Goal: Task Accomplishment & Management: Manage account settings

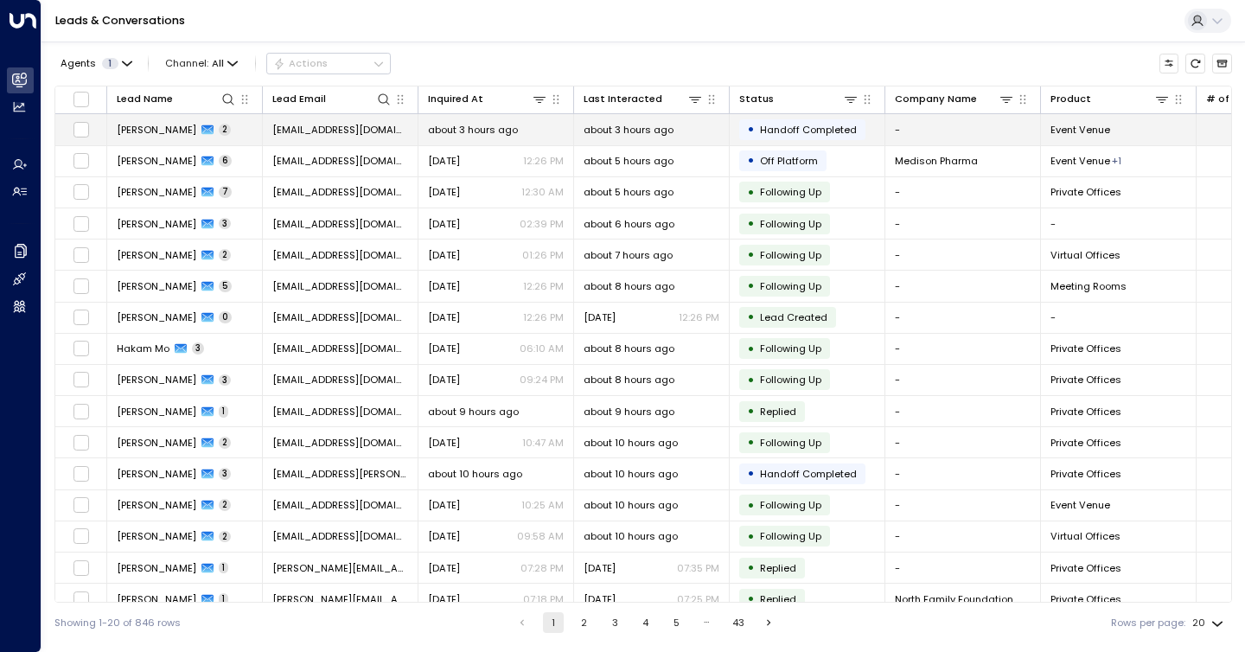
click at [90, 131] on td at bounding box center [81, 129] width 52 height 30
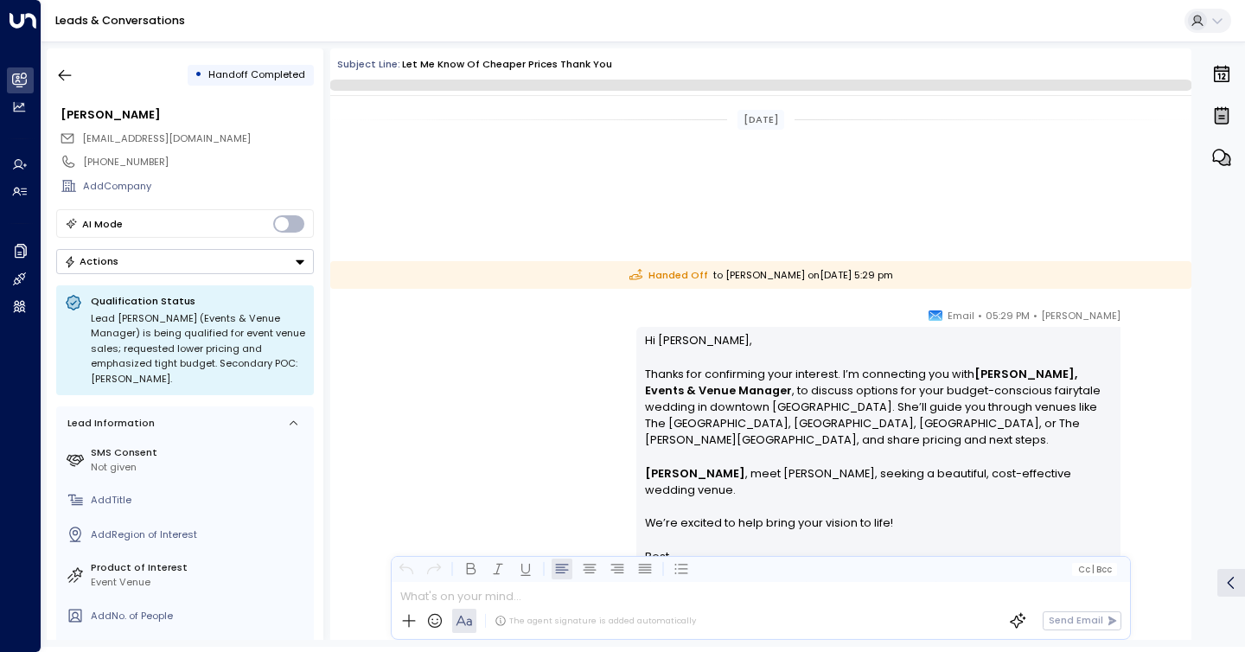
scroll to position [306, 0]
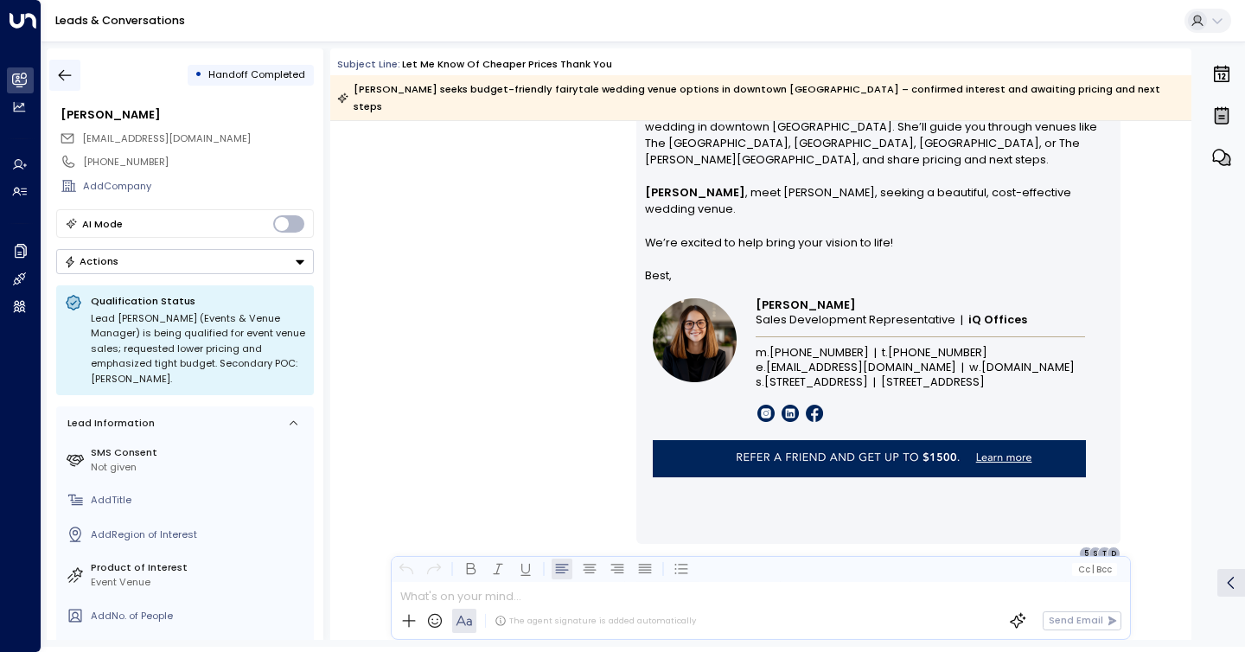
click at [64, 74] on icon "button" at bounding box center [65, 75] width 13 height 11
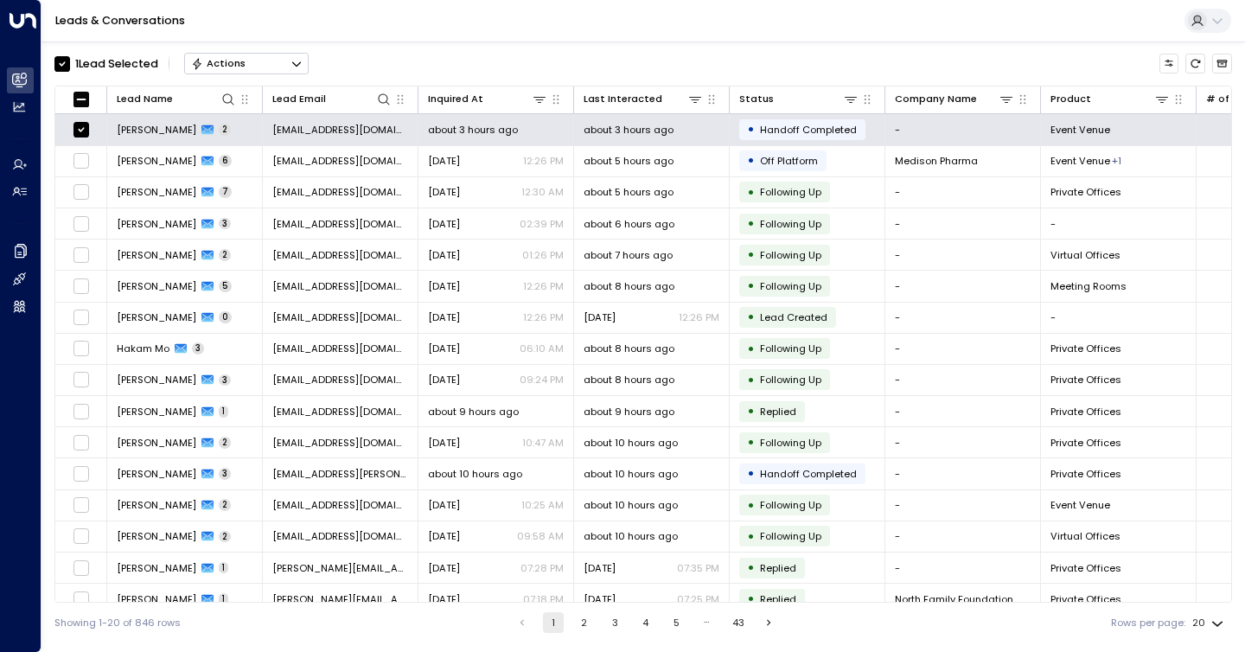
click at [265, 66] on button "Actions" at bounding box center [246, 63] width 124 height 21
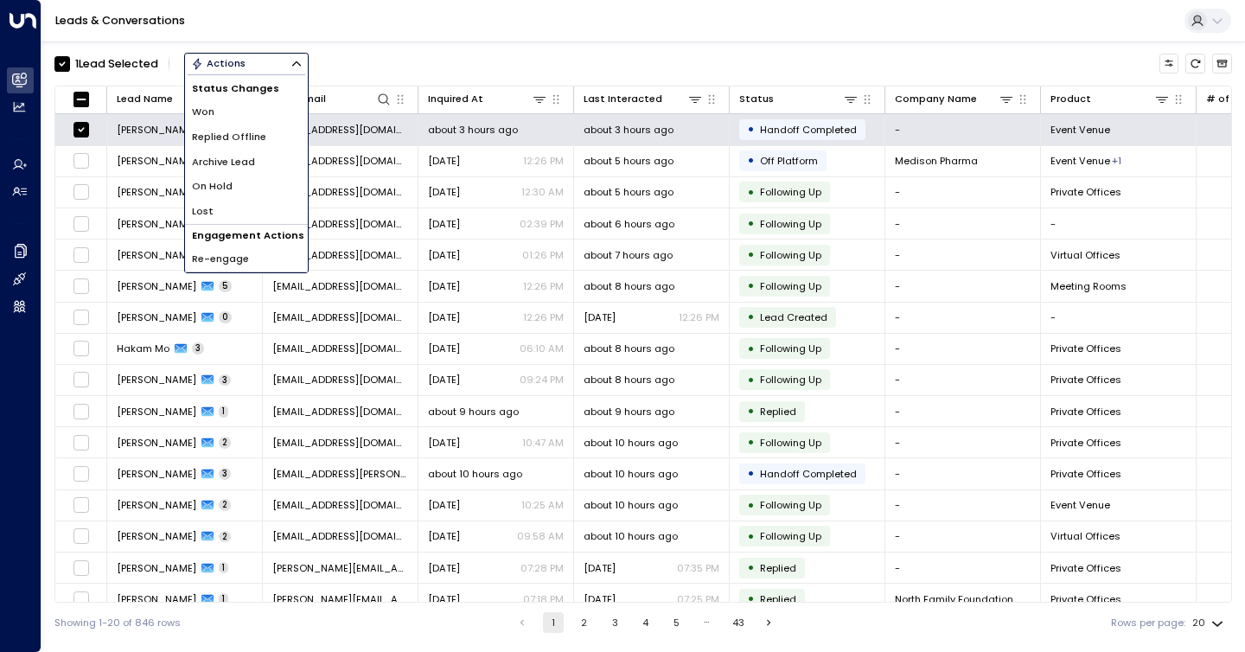
click at [230, 163] on span "Archive Lead" at bounding box center [223, 162] width 63 height 15
